Goal: Communication & Community: Answer question/provide support

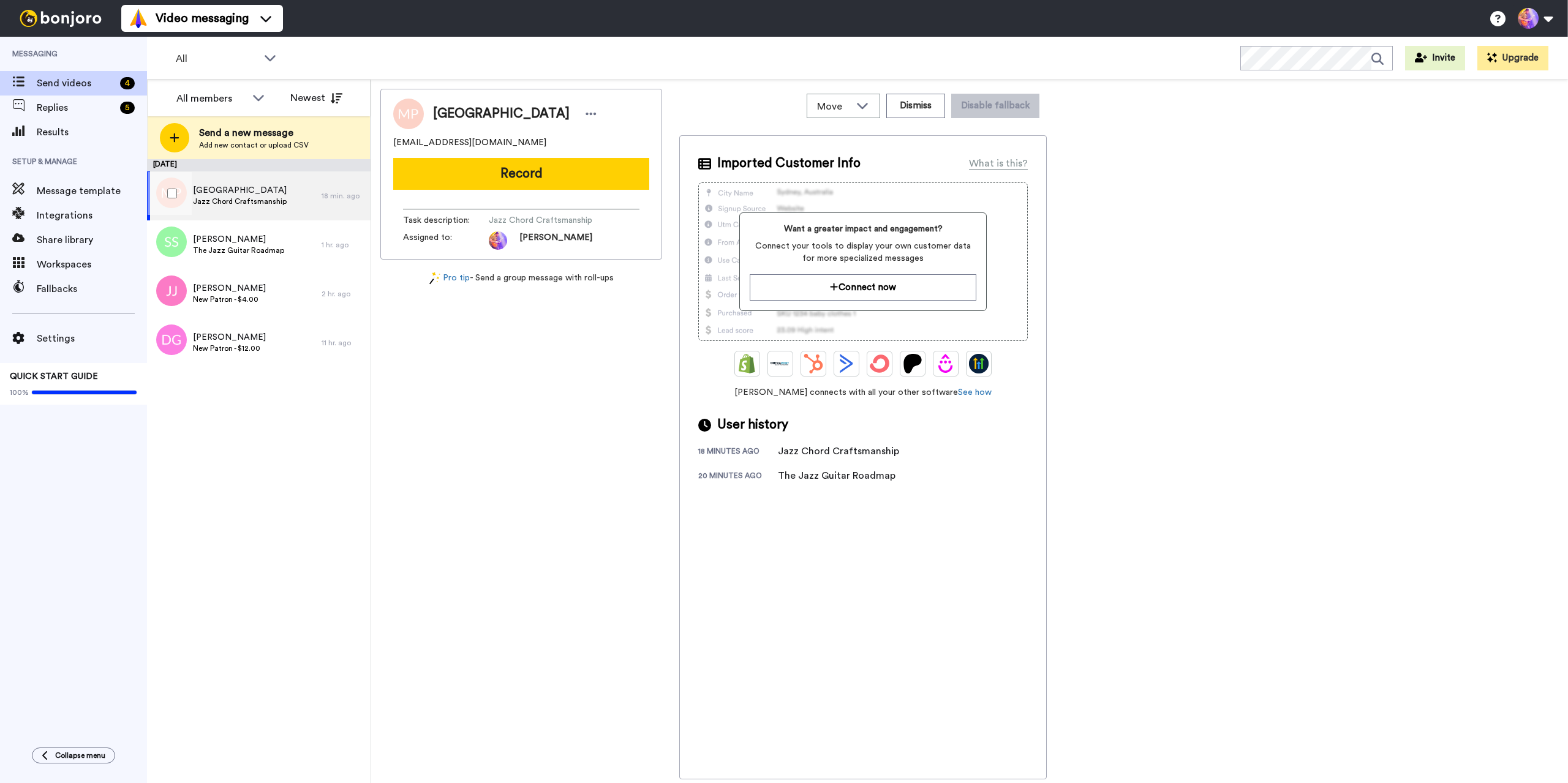
click at [258, 203] on span "Jazz Chord Craftsmanship" at bounding box center [240, 201] width 94 height 10
click at [87, 106] on span "Replies" at bounding box center [76, 108] width 78 height 15
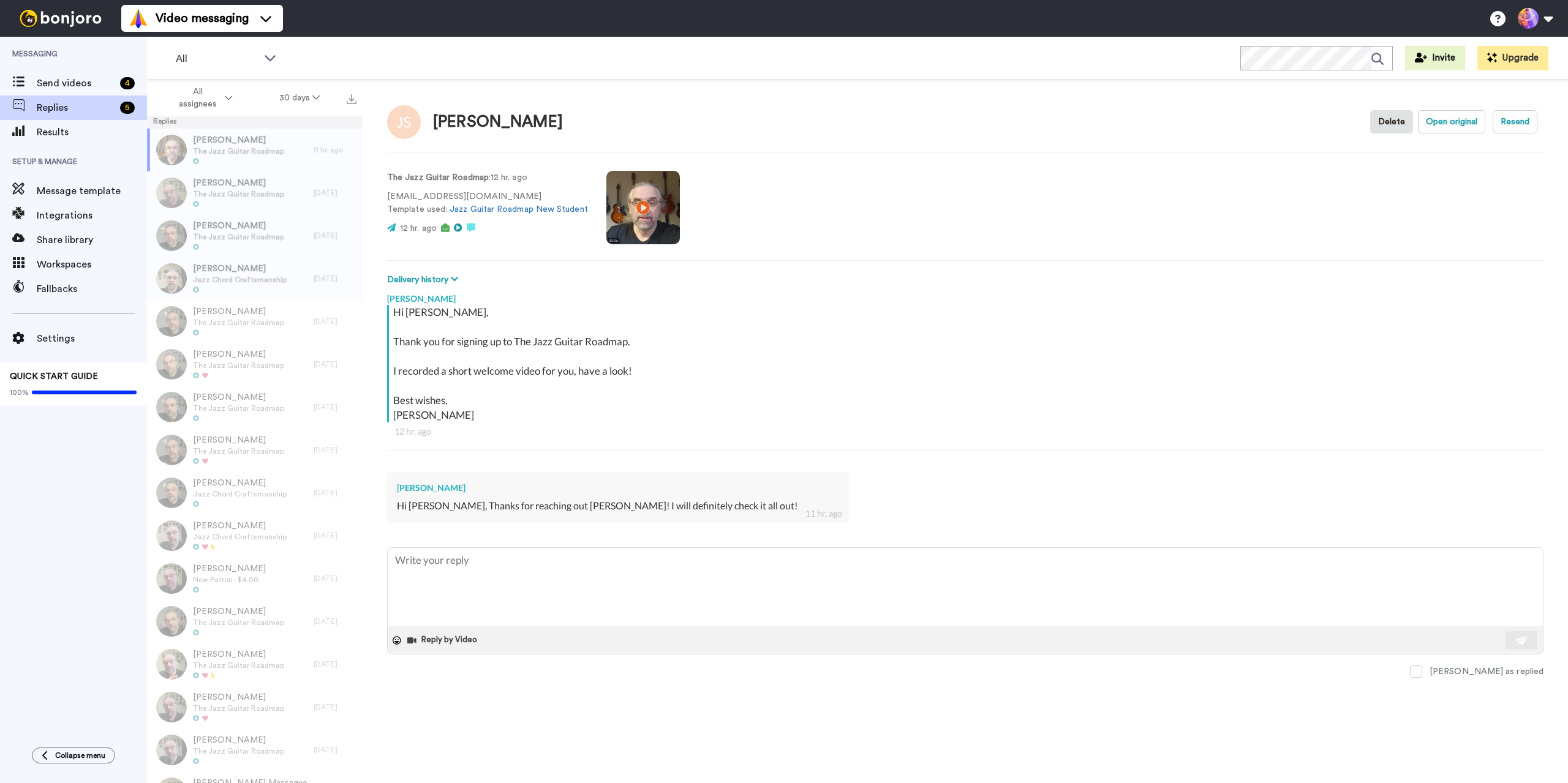
type textarea "x"
